Goal: Transaction & Acquisition: Purchase product/service

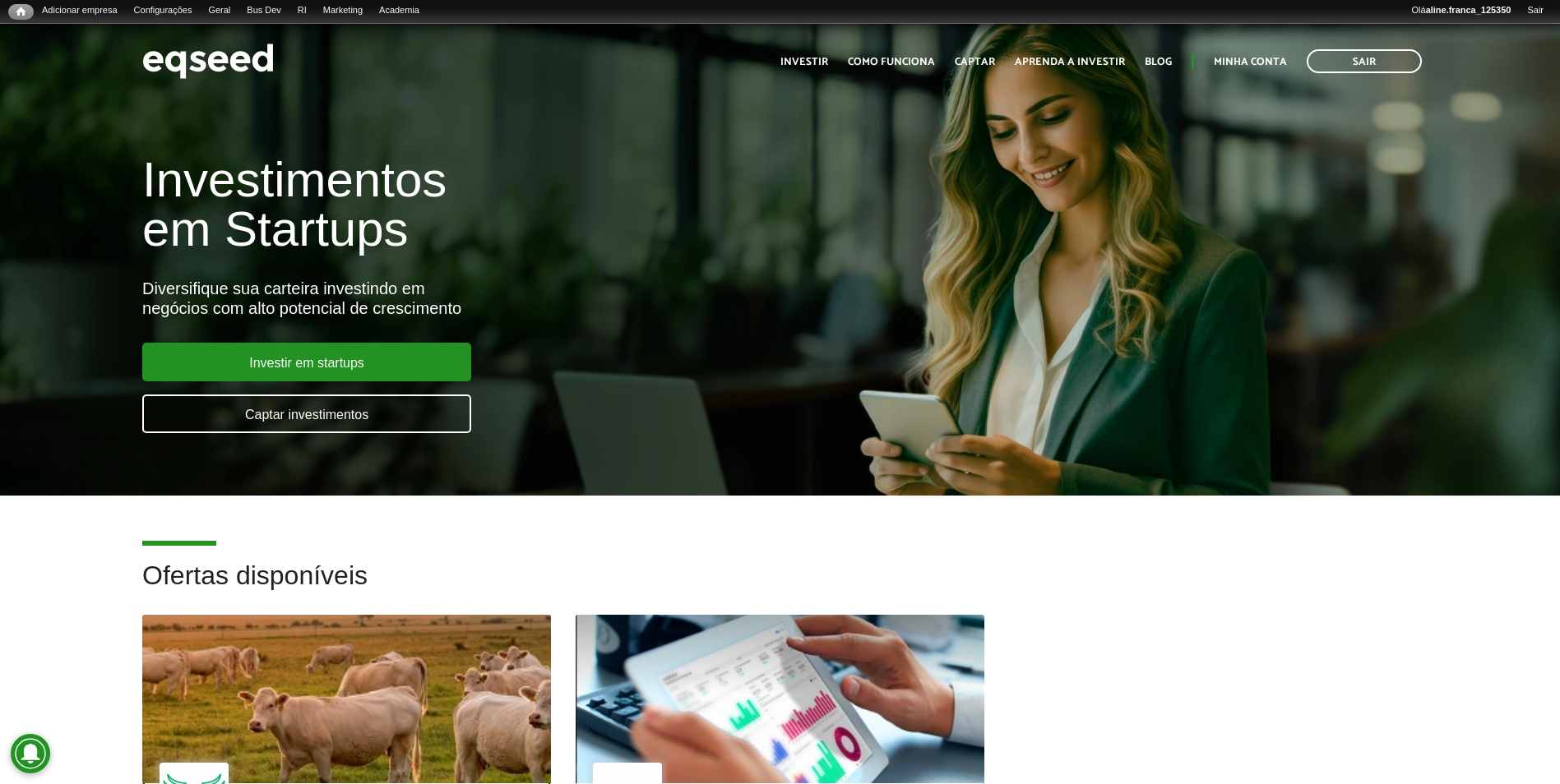
click at [391, 649] on div at bounding box center [346, 699] width 490 height 202
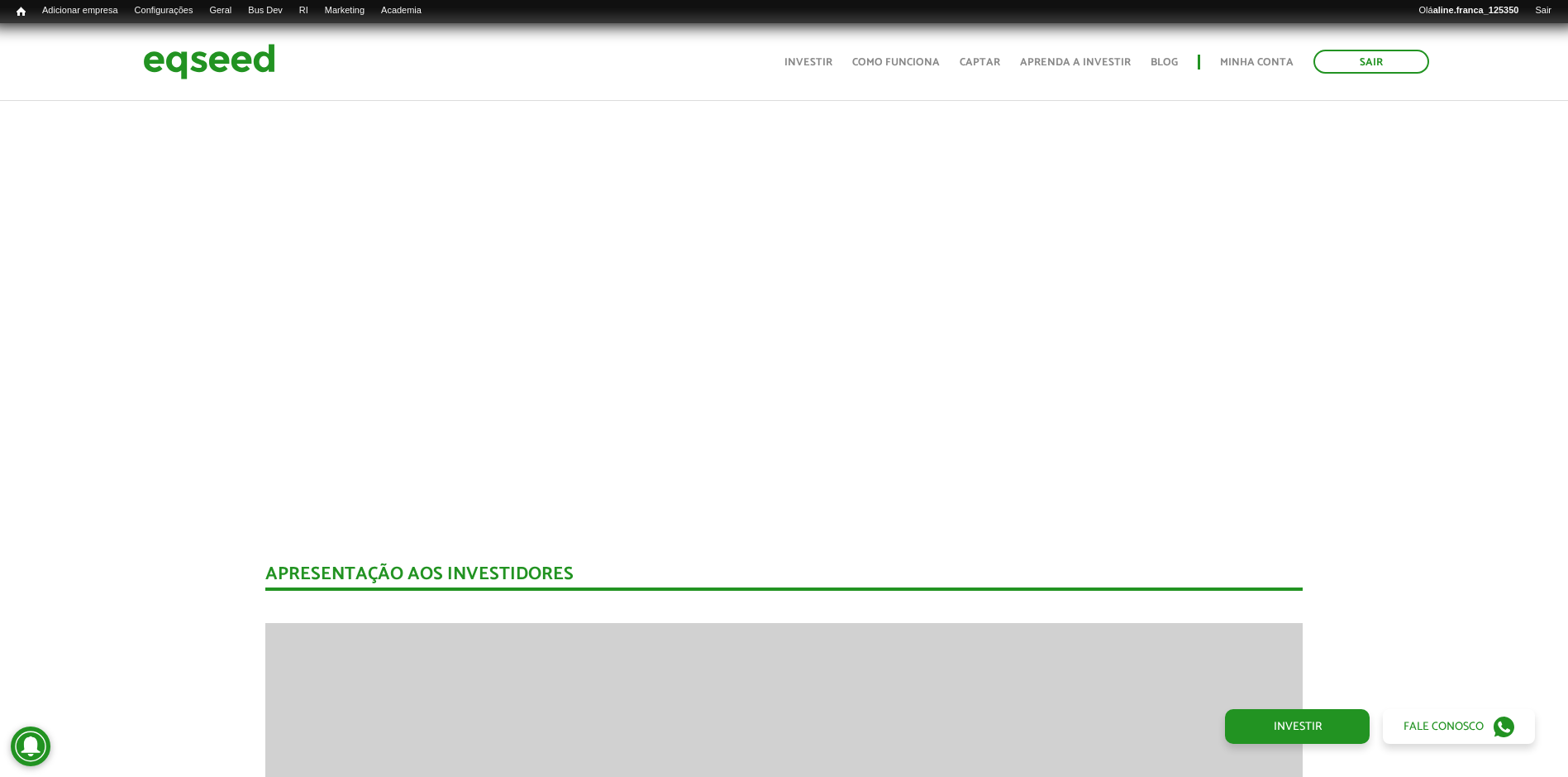
scroll to position [1720, 0]
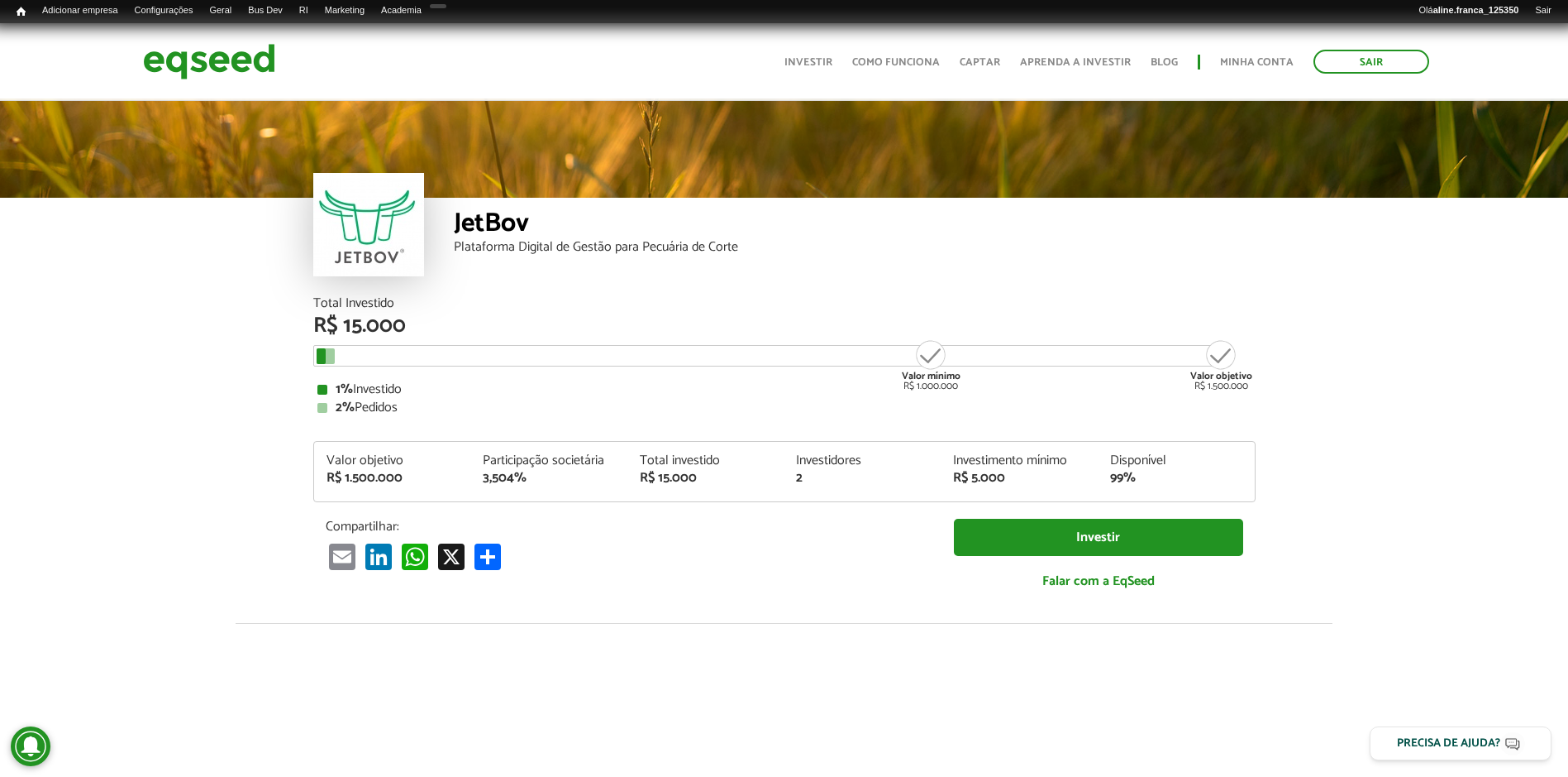
scroll to position [1886, 0]
